Goal: Find specific page/section: Find specific page/section

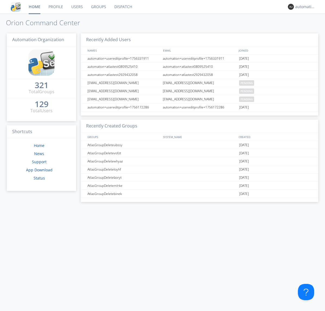
click at [123, 7] on link "Dispatch" at bounding box center [123, 7] width 26 height 14
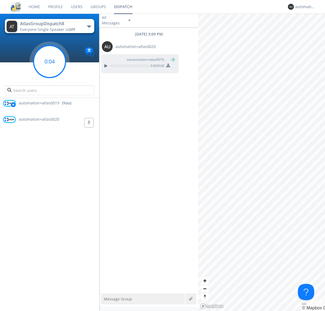
click at [50, 61] on g at bounding box center [50, 61] width 32 height 32
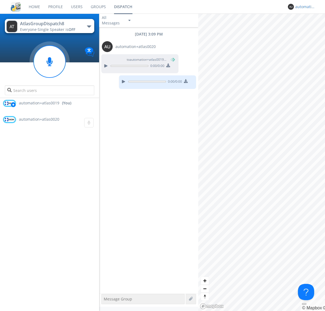
click at [304, 7] on div "automation+atlas0019" at bounding box center [305, 6] width 20 height 5
